Goal: Task Accomplishment & Management: Use online tool/utility

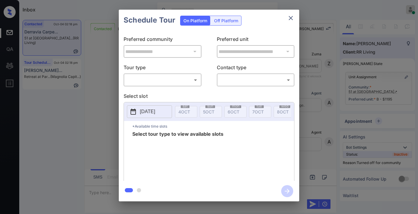
click at [172, 76] on body "Inbox Samantha Soliven Online Set yourself offline Set yourself on break Profil…" at bounding box center [209, 107] width 418 height 214
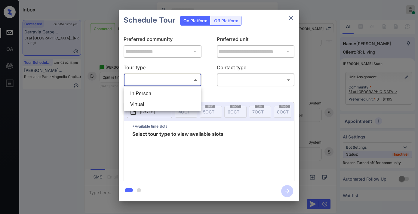
click at [162, 98] on li "In Person" at bounding box center [162, 93] width 74 height 11
type input "********"
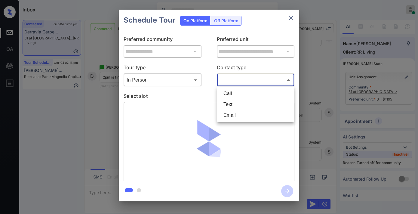
click at [248, 77] on body "Inbox Samantha Soliven Online Set yourself offline Set yourself on break Profil…" at bounding box center [209, 107] width 418 height 214
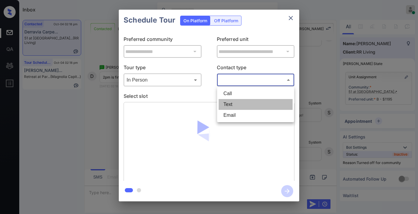
click at [239, 105] on li "Text" at bounding box center [256, 104] width 74 height 11
type input "****"
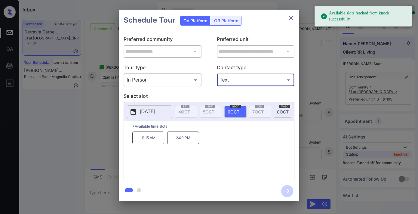
click at [178, 143] on p "2:00 PM" at bounding box center [183, 137] width 32 height 13
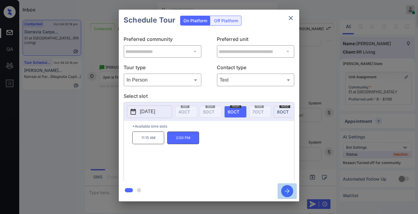
click at [289, 191] on icon "button" at bounding box center [287, 191] width 5 height 5
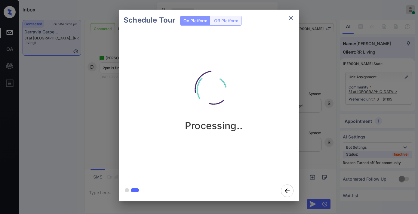
scroll to position [2524, 0]
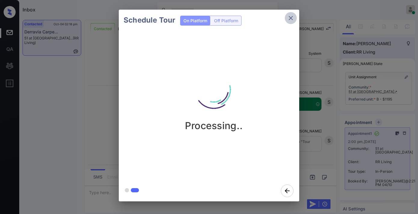
click at [292, 17] on icon "close" at bounding box center [290, 17] width 7 height 7
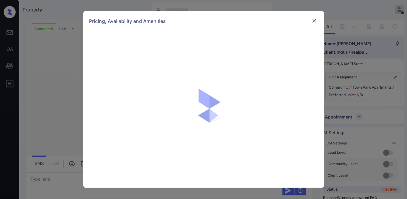
scroll to position [501, 0]
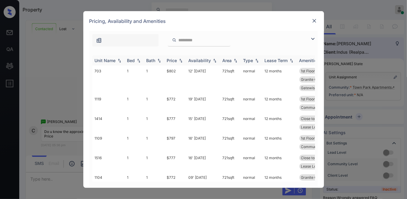
click at [178, 61] on img at bounding box center [181, 60] width 6 height 4
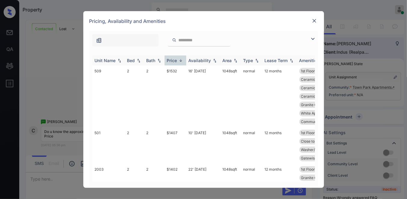
click at [178, 61] on img at bounding box center [181, 60] width 6 height 5
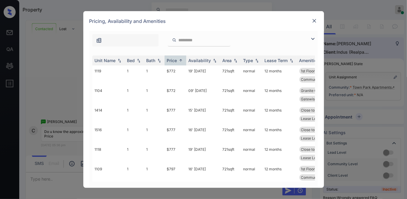
click at [315, 20] on img at bounding box center [314, 21] width 6 height 6
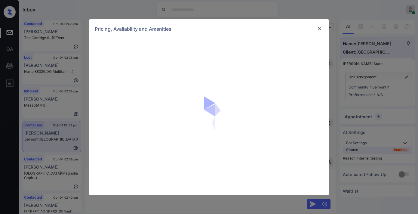
scroll to position [1184, 0]
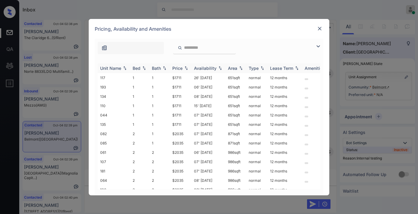
click at [181, 66] on div "Price" at bounding box center [177, 68] width 10 height 5
drag, startPoint x: 176, startPoint y: 77, endPoint x: 165, endPoint y: 77, distance: 11.1
click at [165, 77] on tr "117 1 1 $1711 26' Sep 25 651 sqft normal 12 months" at bounding box center [255, 77] width 314 height 9
copy tr "$1711"
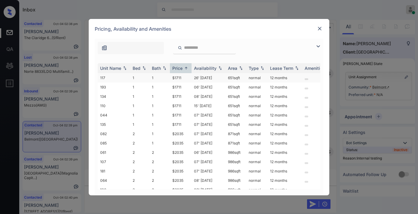
click at [193, 78] on td "26' Sep 25" at bounding box center [209, 77] width 34 height 9
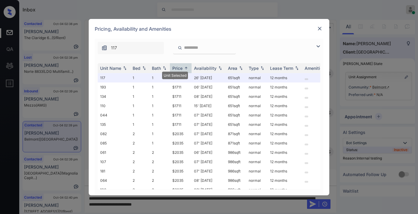
click at [323, 29] on div at bounding box center [319, 28] width 7 height 7
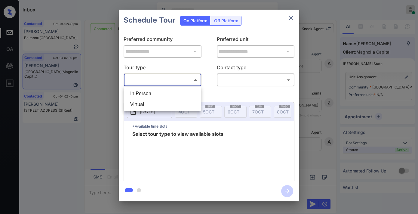
scroll to position [434, 0]
click at [291, 19] on div at bounding box center [209, 107] width 418 height 214
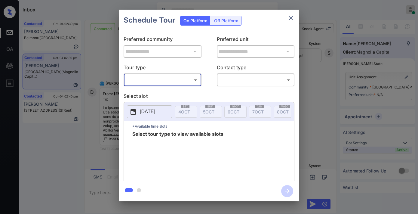
click at [293, 19] on icon "close" at bounding box center [290, 17] width 7 height 7
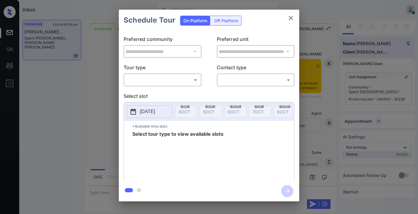
click at [187, 80] on body "Inbox [PERSON_NAME] Online Set yourself offline Set yourself on break Profile S…" at bounding box center [209, 107] width 418 height 214
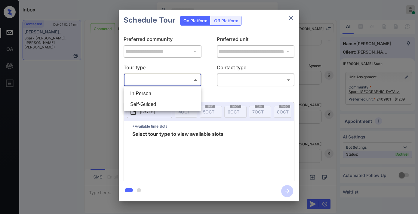
click at [181, 91] on li "In Person" at bounding box center [162, 93] width 74 height 11
type input "********"
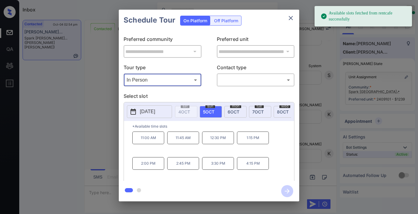
click at [292, 19] on icon "close" at bounding box center [291, 18] width 4 height 4
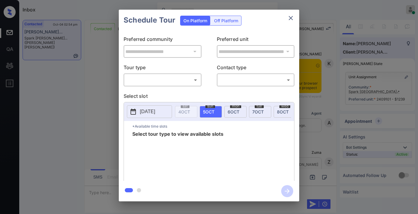
click at [160, 75] on body "Inbox [PERSON_NAME] Online Set yourself offline Set yourself on break Profile S…" at bounding box center [209, 107] width 418 height 214
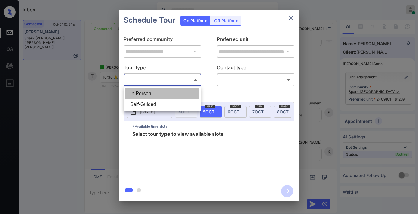
click at [161, 88] on li "In Person" at bounding box center [162, 93] width 74 height 11
type input "********"
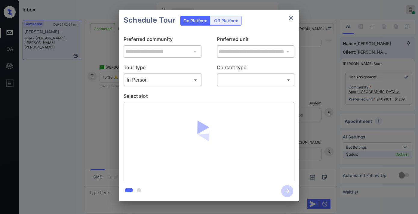
click at [243, 82] on body "Inbox Samantha Soliven Online Set yourself offline Set yourself on break Profil…" at bounding box center [209, 107] width 418 height 214
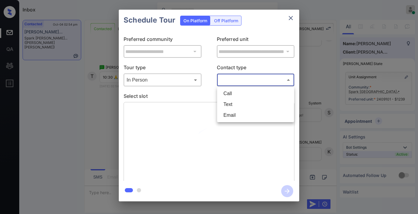
click at [245, 100] on li "Text" at bounding box center [256, 104] width 74 height 11
type input "****"
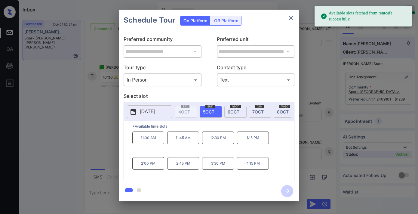
click at [150, 110] on p "2025-10-05" at bounding box center [147, 111] width 15 height 7
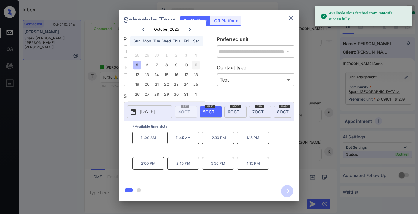
click at [196, 66] on div "11" at bounding box center [196, 65] width 8 height 8
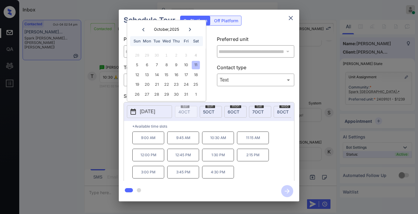
click at [229, 144] on p "10:30 AM" at bounding box center [218, 137] width 32 height 13
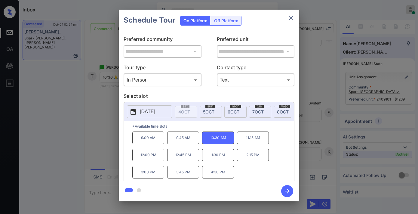
click at [289, 191] on icon "button" at bounding box center [287, 191] width 5 height 5
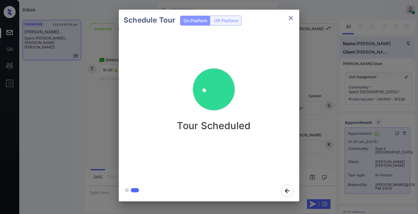
click at [289, 20] on icon "close" at bounding box center [291, 18] width 4 height 4
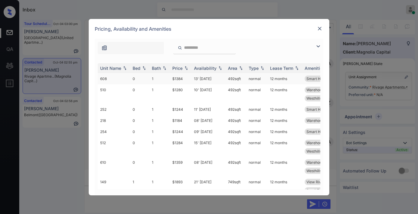
scroll to position [267, 0]
click at [176, 67] on div "Price" at bounding box center [177, 68] width 10 height 5
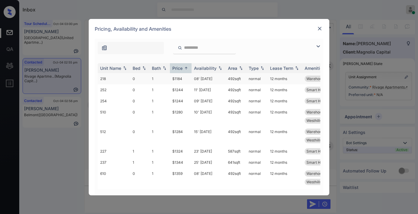
click at [187, 79] on td "$1184" at bounding box center [181, 78] width 22 height 11
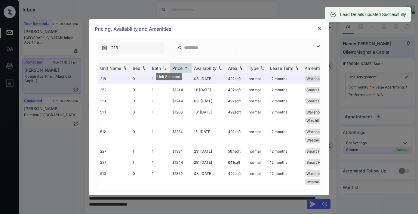
click at [316, 29] on div at bounding box center [319, 28] width 7 height 7
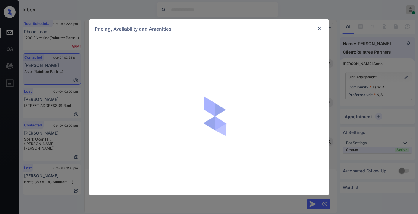
scroll to position [205, 0]
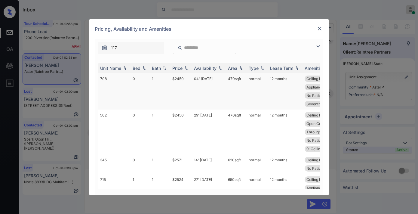
click at [175, 66] on div "Price" at bounding box center [177, 68] width 10 height 5
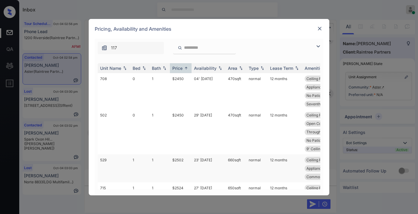
click at [178, 154] on td "$2502" at bounding box center [181, 168] width 22 height 28
click at [178, 155] on td "$2502" at bounding box center [181, 168] width 22 height 28
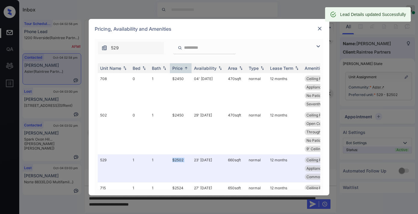
click at [320, 28] on img at bounding box center [320, 29] width 6 height 6
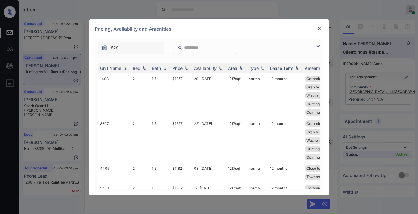
click at [181, 67] on div "Price" at bounding box center [177, 68] width 10 height 5
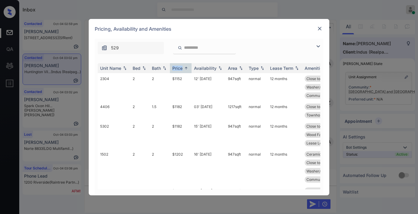
scroll to position [334, 0]
drag, startPoint x: 186, startPoint y: 79, endPoint x: 163, endPoint y: 79, distance: 22.6
click at [163, 79] on tr "2304 2 2 $1152 12' Oct 25 947 sqft normal 12 months Close to Playgr... Upgraded…" at bounding box center [255, 87] width 314 height 28
copy tr "$1152"
click at [186, 80] on td "$1152" at bounding box center [181, 87] width 22 height 28
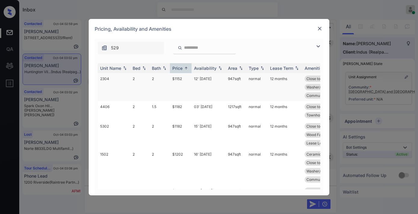
click at [187, 80] on td "$1152" at bounding box center [181, 87] width 22 height 28
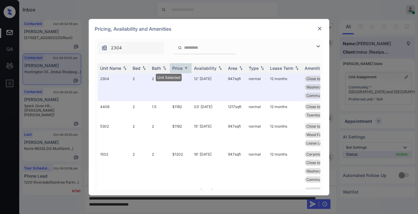
click at [318, 26] on img at bounding box center [320, 29] width 6 height 6
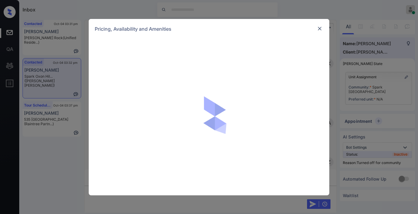
scroll to position [298, 0]
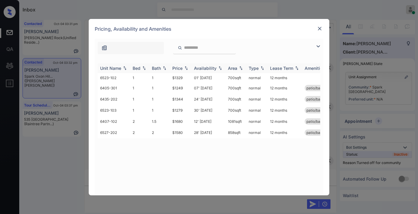
click at [177, 67] on div "Price" at bounding box center [177, 68] width 10 height 5
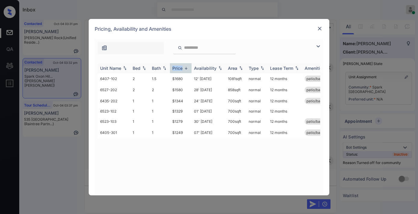
click at [177, 67] on div "Price" at bounding box center [177, 68] width 10 height 5
click at [178, 122] on td "$1580" at bounding box center [181, 121] width 22 height 11
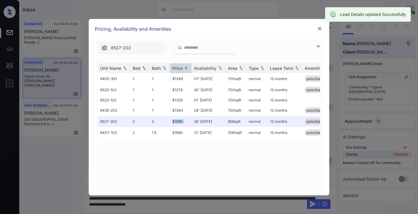
click at [320, 28] on img at bounding box center [320, 29] width 6 height 6
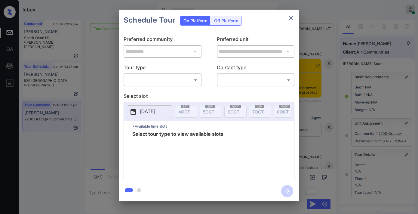
click at [187, 81] on body "Inbox [PERSON_NAME] Online Set yourself offline Set yourself on break Profile S…" at bounding box center [209, 107] width 418 height 214
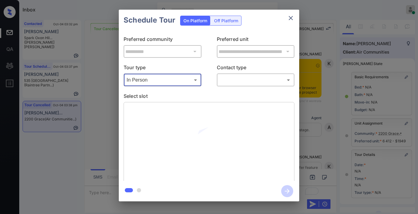
type input "********"
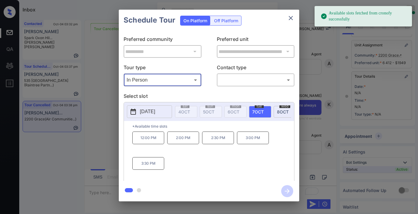
click at [291, 15] on icon "close" at bounding box center [290, 17] width 7 height 7
